Goal: Task Accomplishment & Management: Complete application form

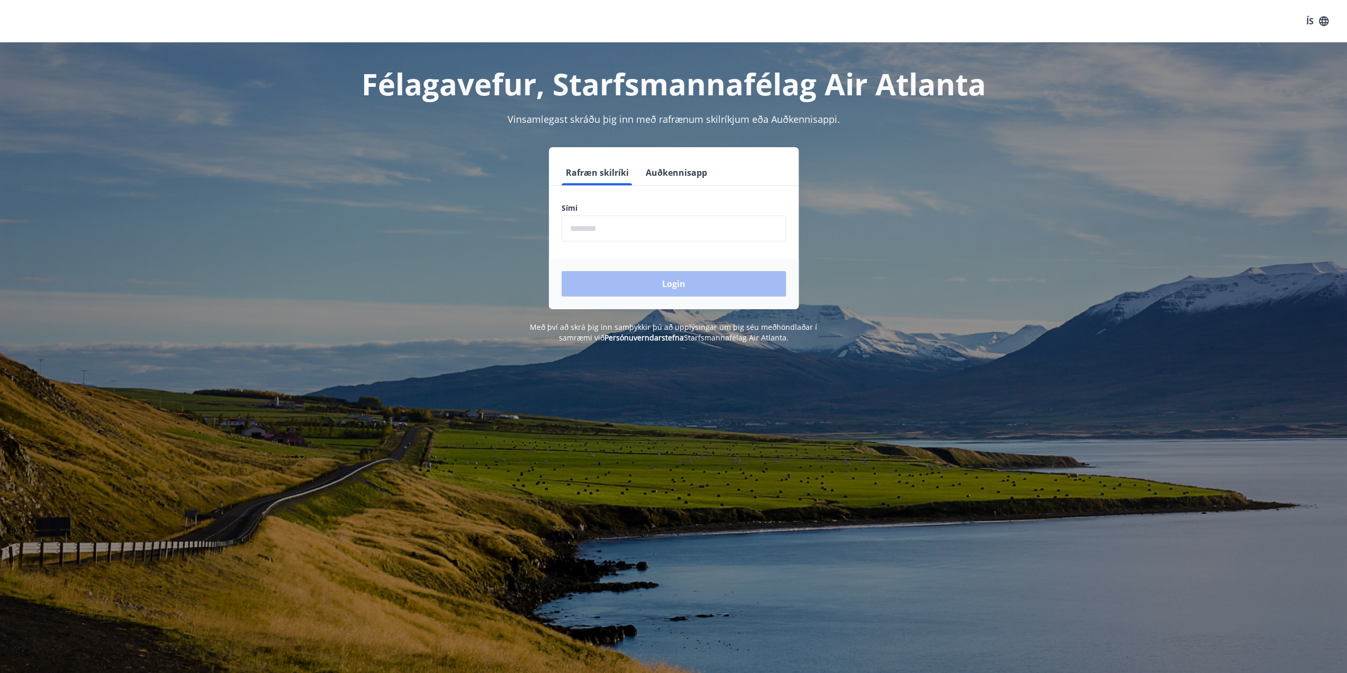
click at [619, 236] on input "phone" at bounding box center [674, 228] width 224 height 26
click at [674, 178] on button "Auðkennisapp" at bounding box center [677, 172] width 70 height 25
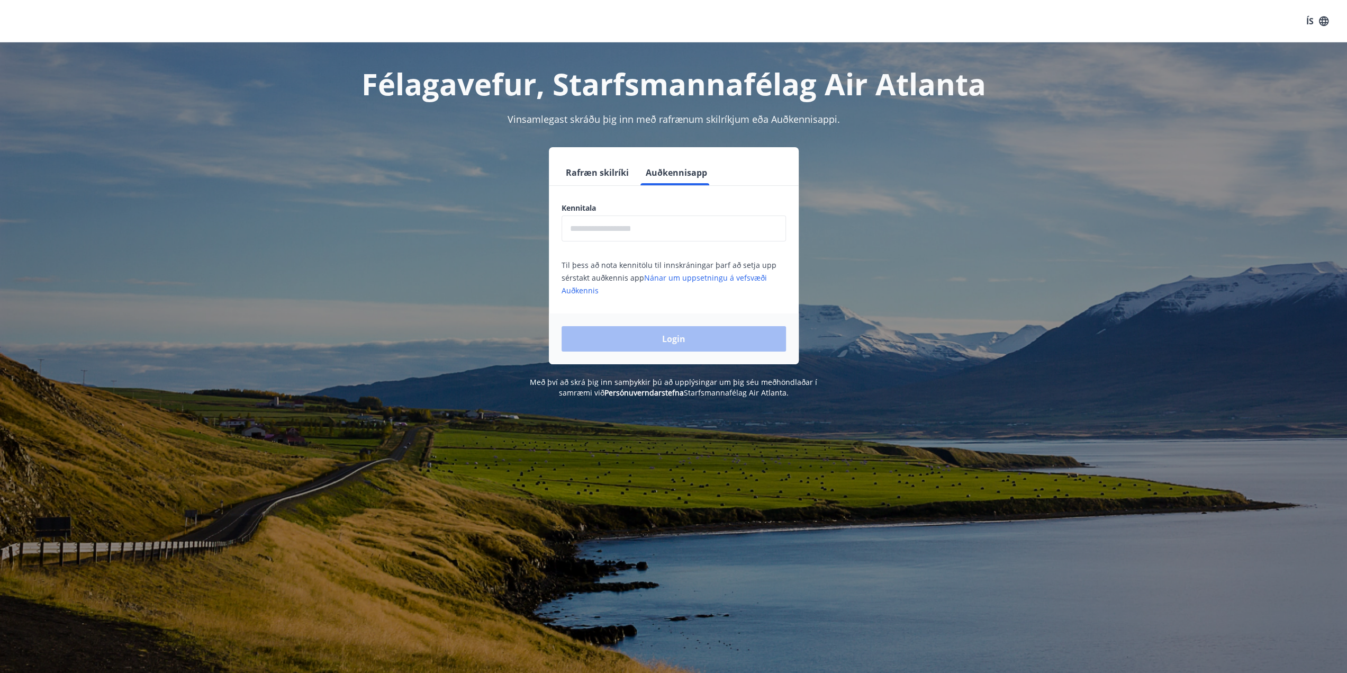
click at [602, 226] on input "text" at bounding box center [674, 228] width 224 height 26
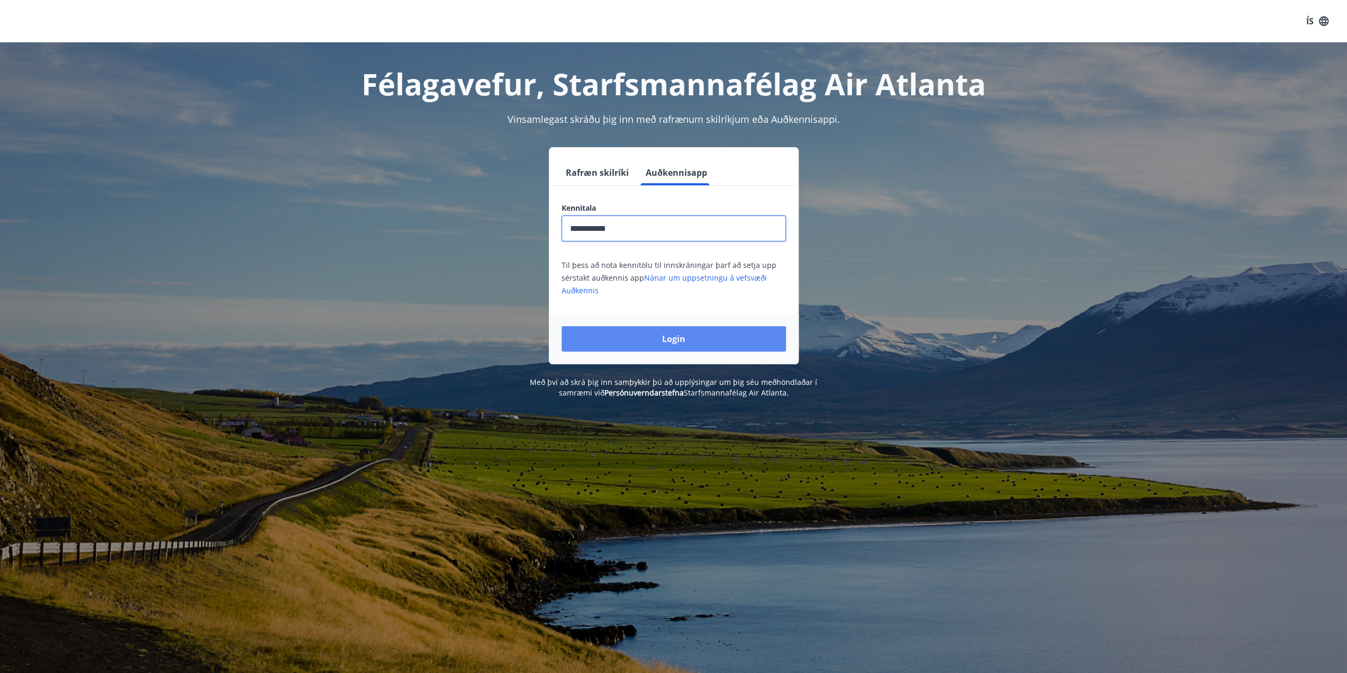
type input "**********"
click at [680, 346] on button "Login" at bounding box center [674, 338] width 224 height 25
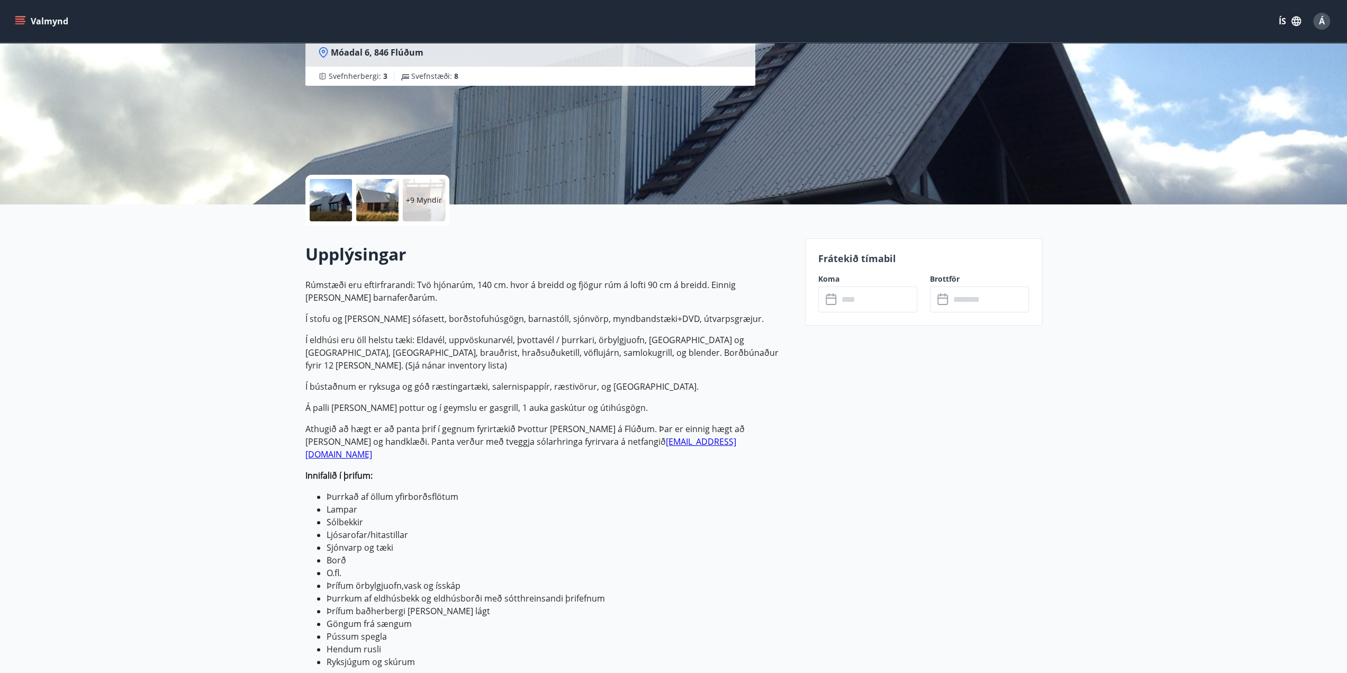
scroll to position [318, 0]
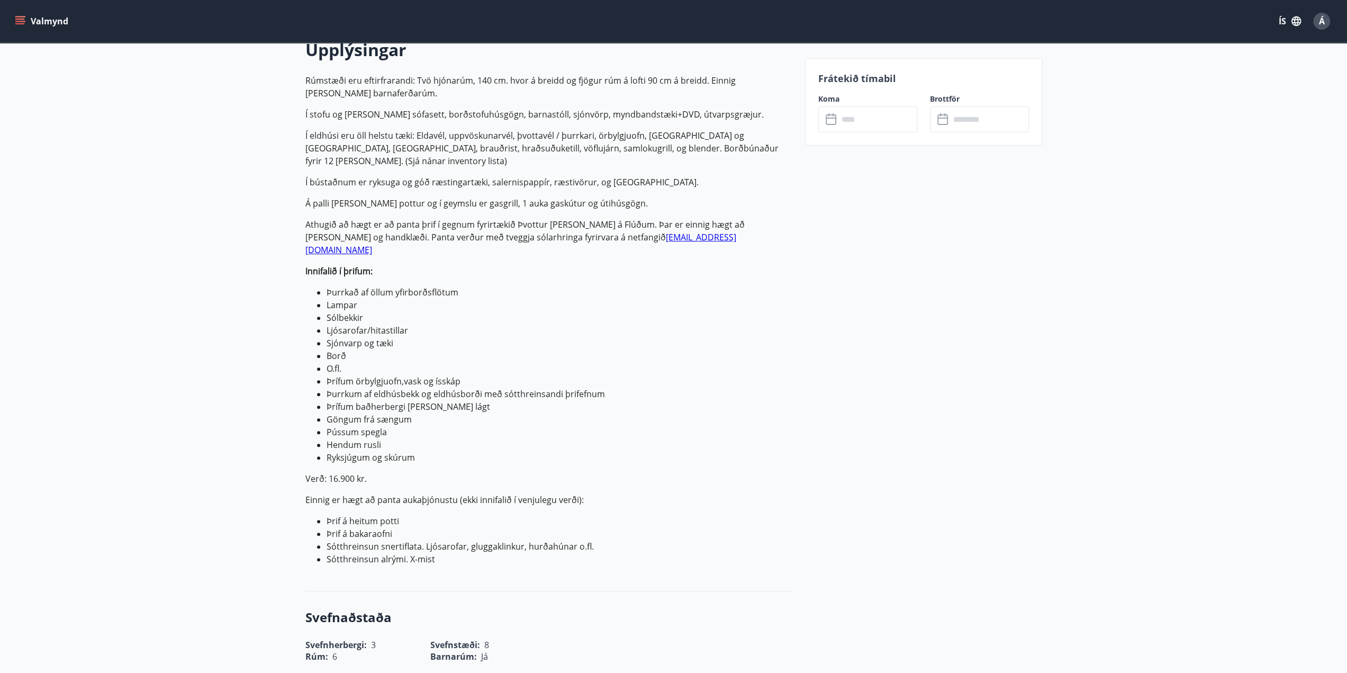
click at [869, 124] on input "text" at bounding box center [877, 119] width 79 height 26
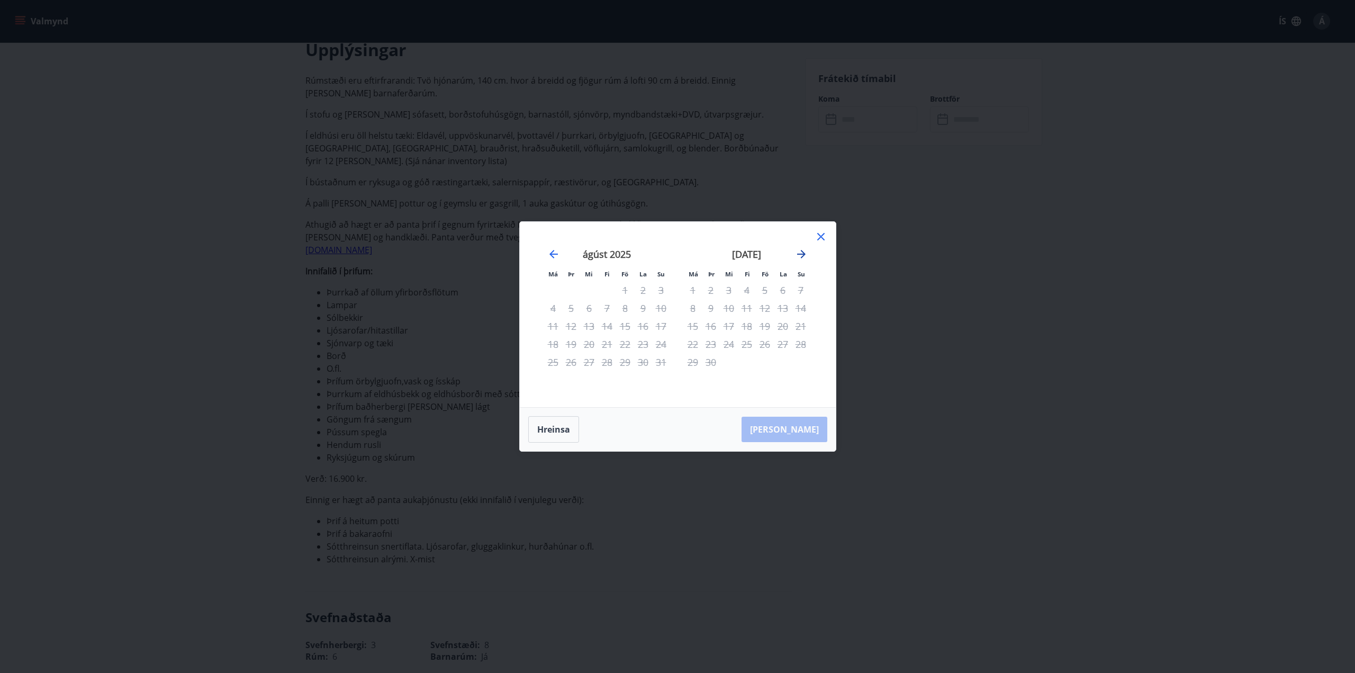
click at [802, 256] on icon "Move forward to switch to the next month." at bounding box center [801, 254] width 13 height 13
click at [743, 309] on div "6" at bounding box center [747, 308] width 18 height 18
click at [800, 251] on icon "Move forward to switch to the next month." at bounding box center [801, 254] width 13 height 13
click at [694, 332] on div "15" at bounding box center [693, 326] width 18 height 18
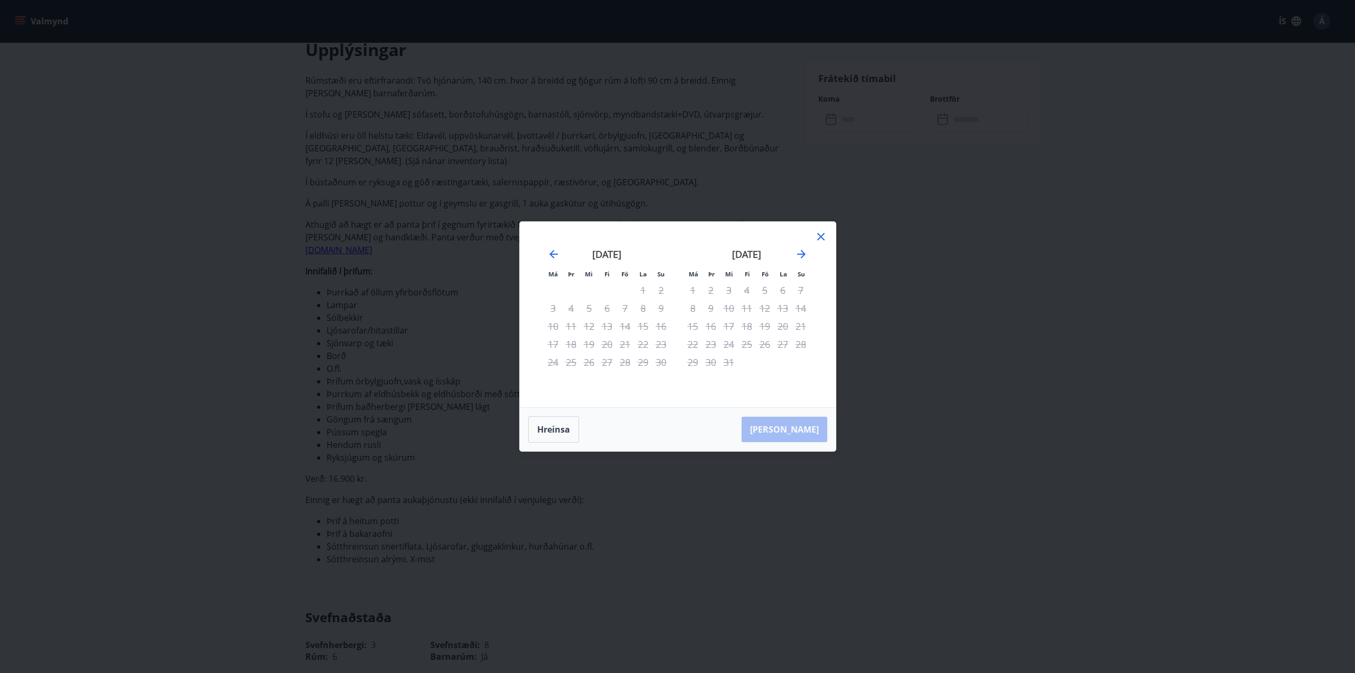
click at [696, 330] on div "15" at bounding box center [693, 326] width 18 height 18
click at [759, 313] on div "12" at bounding box center [765, 308] width 18 height 18
click at [820, 238] on icon at bounding box center [821, 236] width 13 height 13
